Goal: Task Accomplishment & Management: Manage account settings

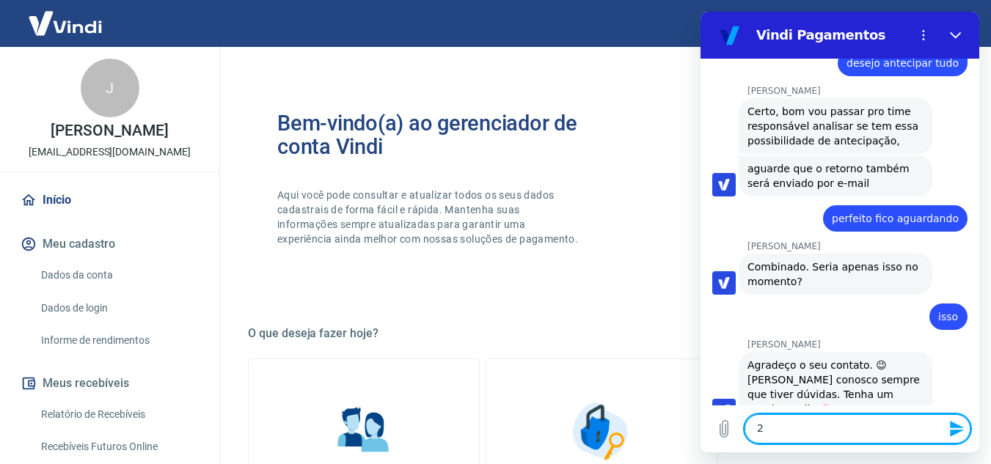
type textarea "2"
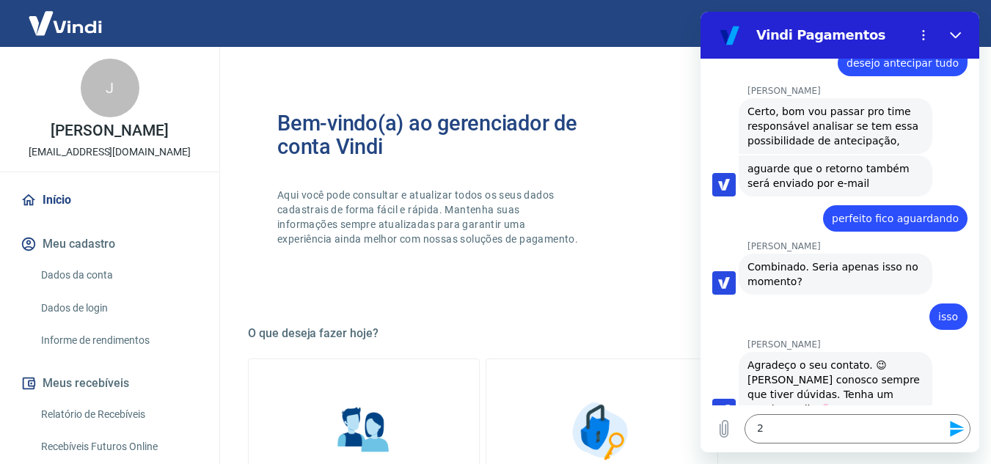
click at [611, 277] on div "Bem-vindo(a) ao gerenciador de conta Vindi Aqui você pode consultar e atualizar…" at bounding box center [602, 192] width 708 height 209
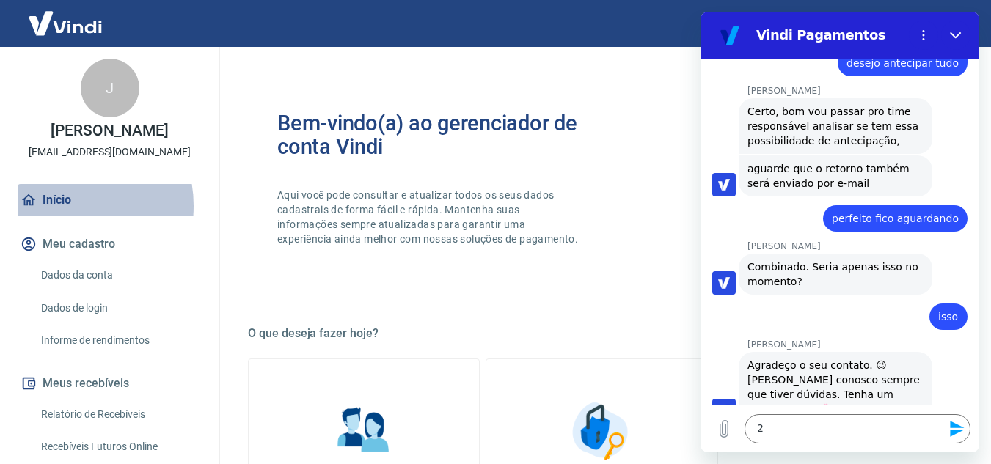
click at [59, 206] on link "Início" at bounding box center [110, 200] width 184 height 32
click at [69, 207] on link "Início" at bounding box center [110, 200] width 184 height 32
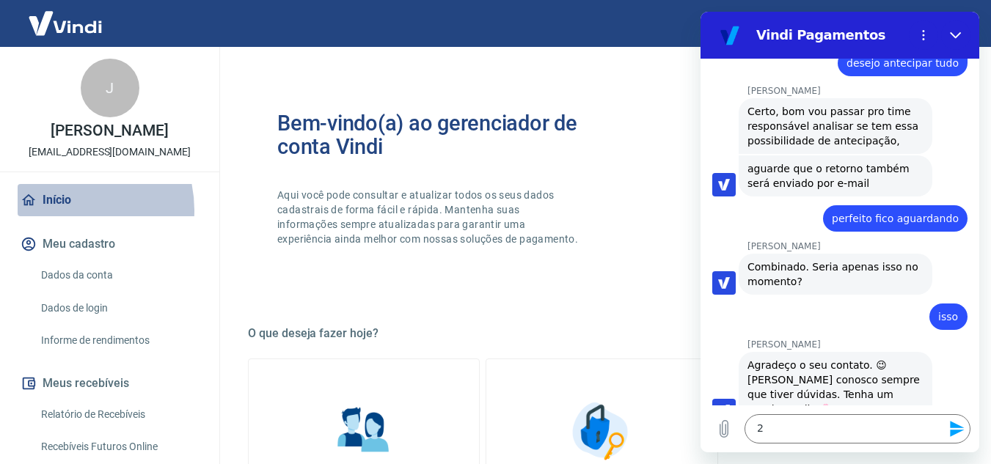
click at [62, 210] on link "Início" at bounding box center [110, 200] width 184 height 32
